Goal: Task Accomplishment & Management: Manage account settings

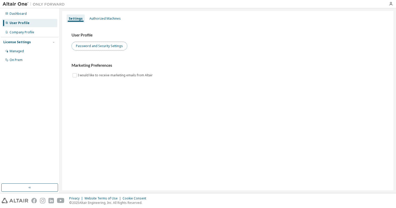
click at [94, 47] on button "Password and Security Settings" at bounding box center [100, 46] width 56 height 9
click at [33, 24] on div "User Profile" at bounding box center [29, 23] width 55 height 8
click at [108, 20] on div "Authorized Machines" at bounding box center [104, 19] width 31 height 4
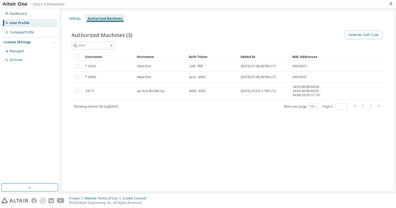
click at [369, 35] on button "Generate Auth Code" at bounding box center [363, 35] width 39 height 9
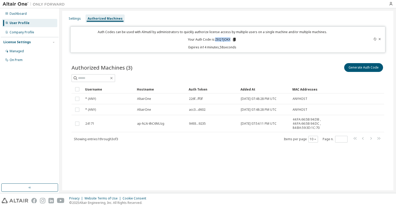
drag, startPoint x: 230, startPoint y: 38, endPoint x: 216, endPoint y: 38, distance: 14.5
click at [216, 38] on p "Your Auth Code is: ZEQTJOKX" at bounding box center [212, 39] width 49 height 5
copy p "ZEQTJOKX"
